Goal: Task Accomplishment & Management: Manage account settings

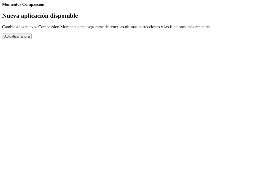
click at [32, 39] on button "Actualizar ahora" at bounding box center [17, 37] width 30 height 6
click at [2, 7] on link "Completed Moments" at bounding box center [2, 7] width 0 height 0
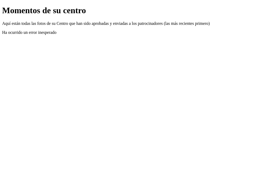
click at [120, 35] on p "Ha ocurrido un error inesperado" at bounding box center [135, 32] width 266 height 5
click at [121, 35] on p "Ha ocurrido un error inesperado" at bounding box center [135, 32] width 266 height 5
click at [2, 6] on link "Atrás" at bounding box center [2, 6] width 0 height 0
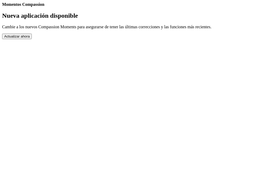
click at [2, 7] on link "Contacto" at bounding box center [2, 7] width 0 height 0
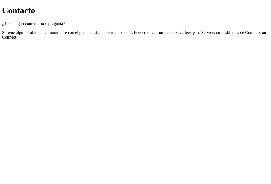
click at [2, 6] on link "Atrás" at bounding box center [2, 6] width 0 height 0
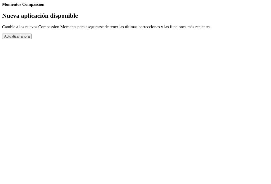
click at [2, 7] on link "Ajustes" at bounding box center [2, 7] width 0 height 0
select select "es"
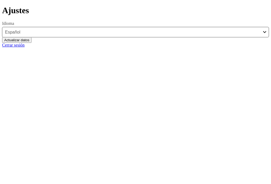
click at [31, 43] on button "Actualizar datos" at bounding box center [16, 40] width 29 height 6
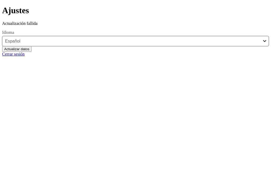
click at [25, 56] on link "Cerrar sesión" at bounding box center [13, 54] width 22 height 4
select select "es"
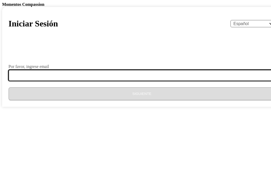
click at [118, 81] on input "Por favor, ingrese email" at bounding box center [144, 75] width 273 height 11
type input "rriveraderivas@gmail.com"
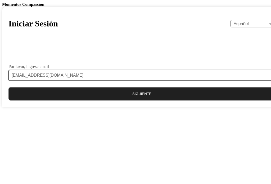
click at [122, 100] on button "Siguiente" at bounding box center [141, 93] width 266 height 13
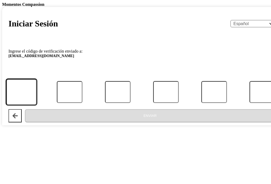
click at [36, 105] on input "Código" at bounding box center [21, 92] width 30 height 26
type input "6"
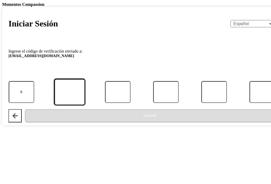
type input "8"
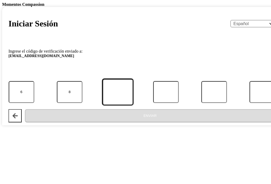
type input "4"
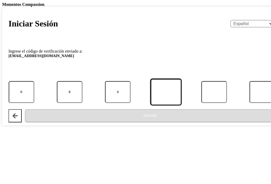
type input "7"
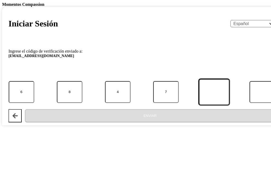
type input "0"
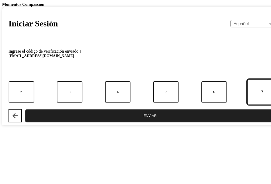
type input "7"
click at [25, 109] on button "Enviar" at bounding box center [150, 115] width 250 height 13
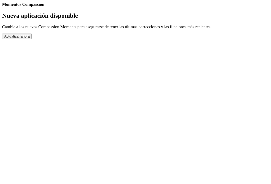
click at [32, 39] on button "Actualizar ahora" at bounding box center [17, 37] width 30 height 6
